Goal: Communication & Community: Answer question/provide support

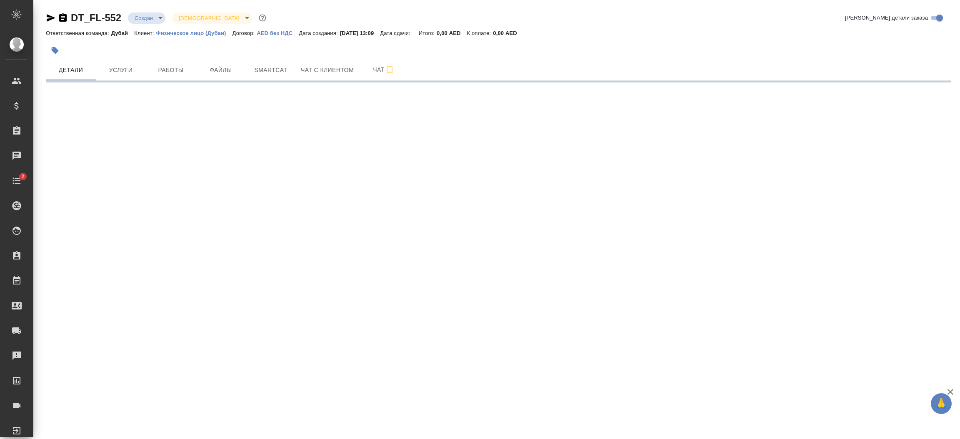
select select "RU"
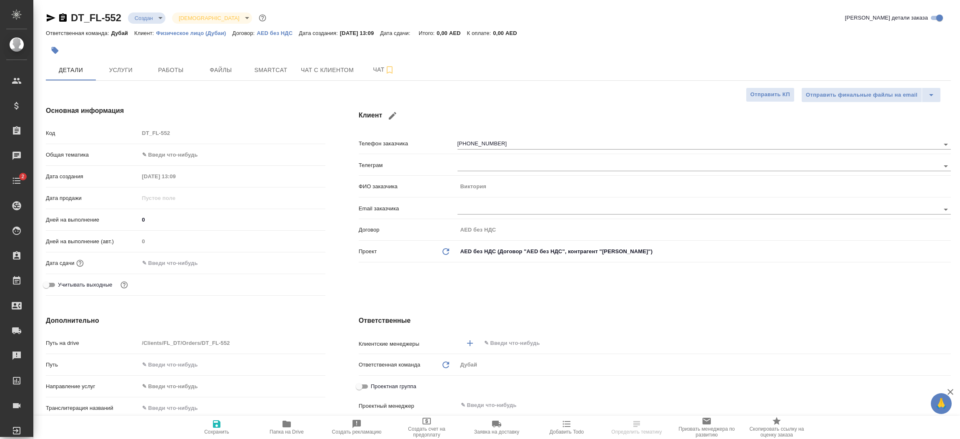
type textarea "x"
click at [313, 69] on span "Чат с клиентом" at bounding box center [327, 70] width 53 height 10
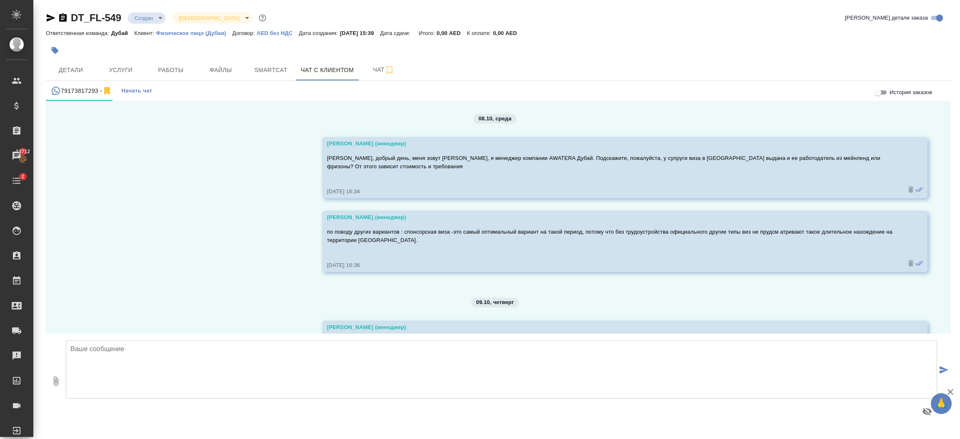
scroll to position [270, 0]
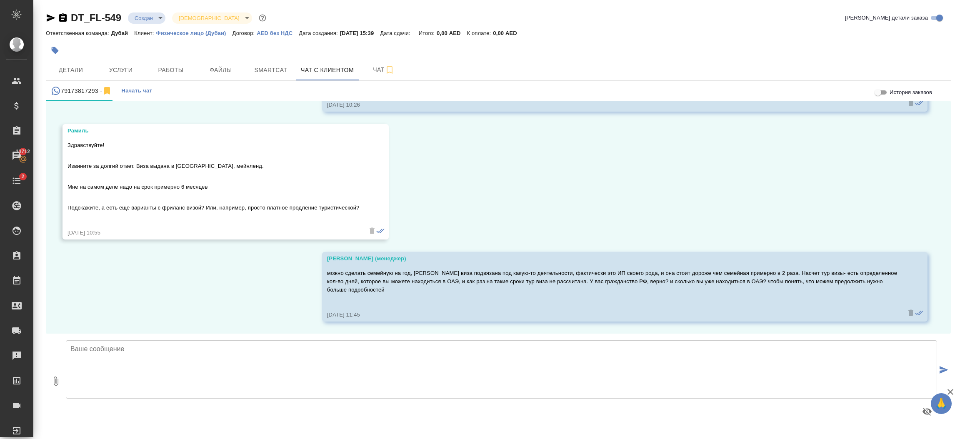
click at [390, 347] on textarea at bounding box center [501, 369] width 871 height 58
